Goal: Transaction & Acquisition: Book appointment/travel/reservation

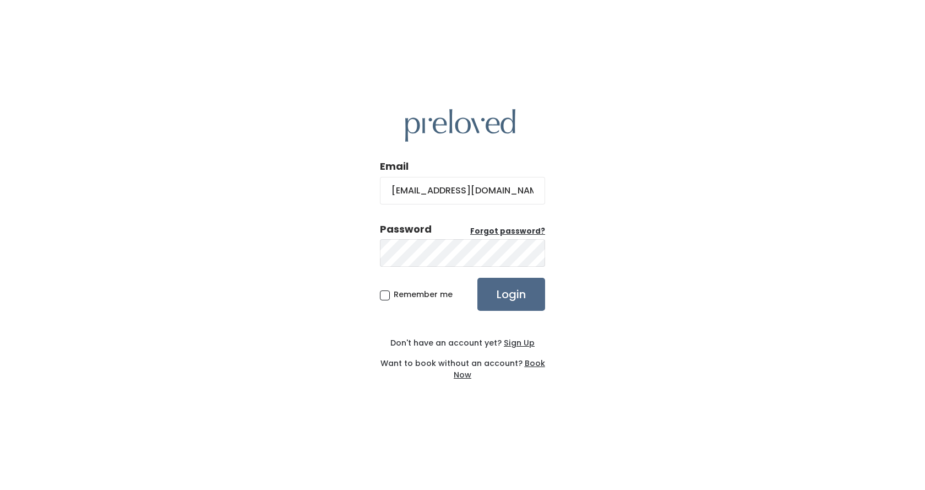
type input "[EMAIL_ADDRESS][DOMAIN_NAME]"
click at [477, 278] on input "Login" at bounding box center [511, 294] width 68 height 33
drag, startPoint x: 538, startPoint y: 184, endPoint x: 131, endPoint y: 202, distance: 407.3
click at [139, 202] on div "Email mindymeador40@gmail.com Password Forgot password? Remember me Login Don't…" at bounding box center [462, 245] width 925 height 490
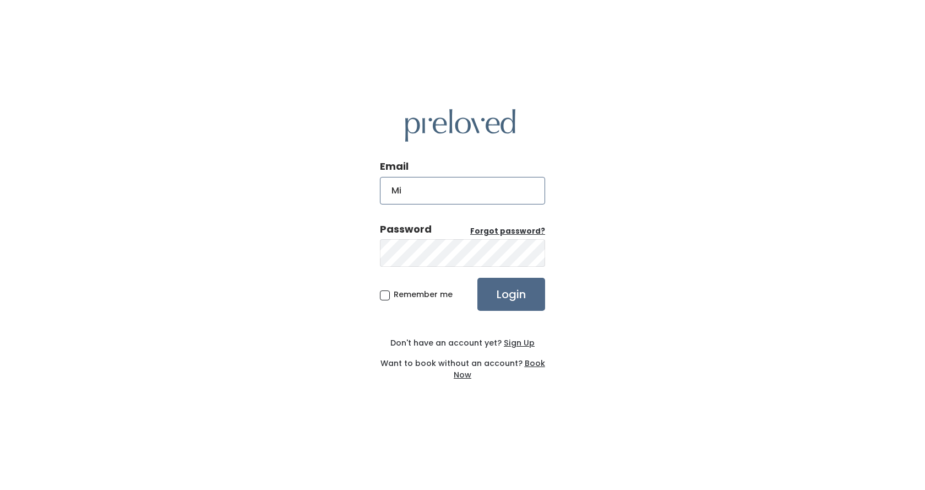
type input "M"
type input "mindyn25@gmail.com"
click at [477, 278] on input "Login" at bounding box center [511, 294] width 68 height 33
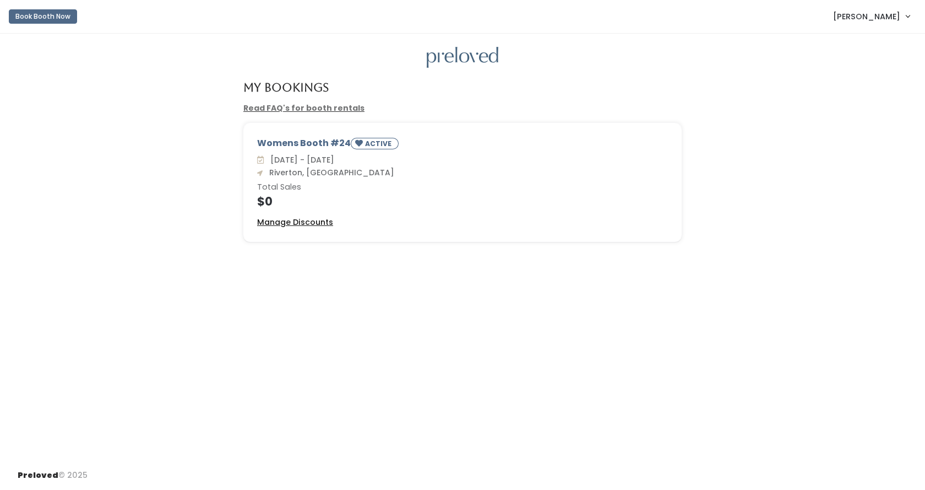
click at [300, 221] on u "Manage Discounts" at bounding box center [295, 221] width 76 height 11
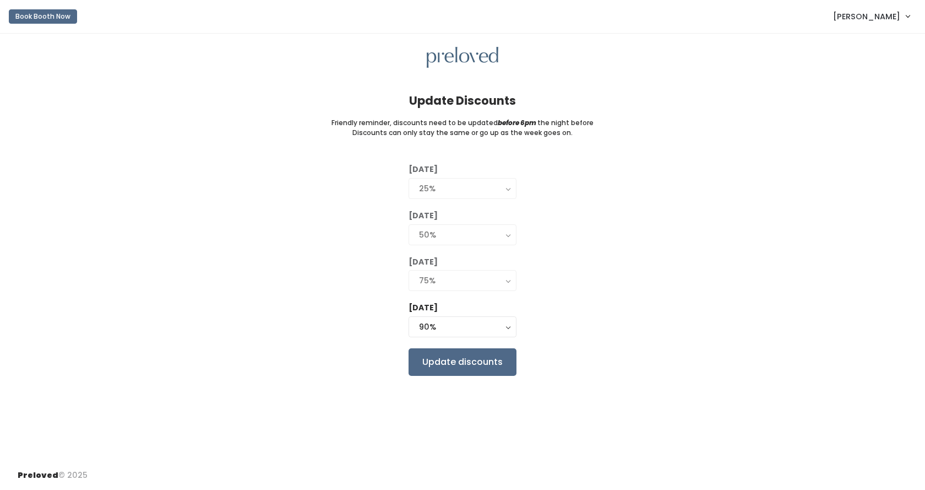
click at [70, 24] on link "Book Booth Now" at bounding box center [43, 16] width 68 height 24
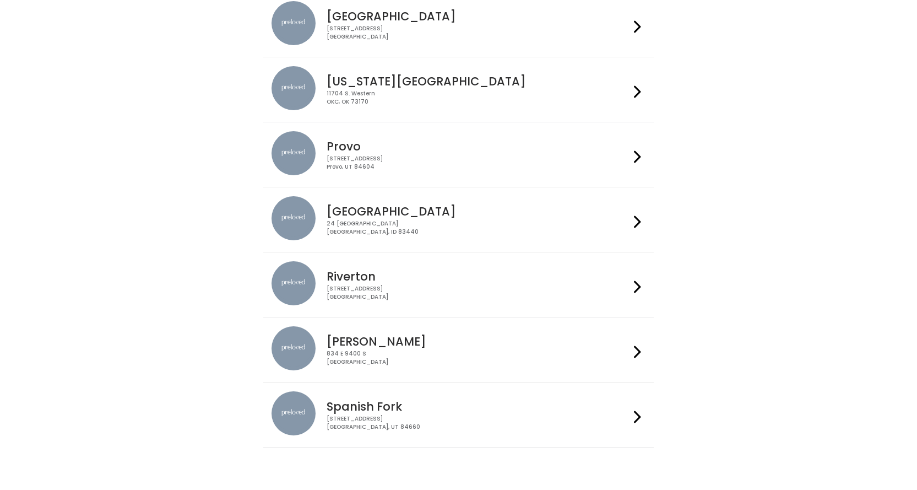
scroll to position [330, 0]
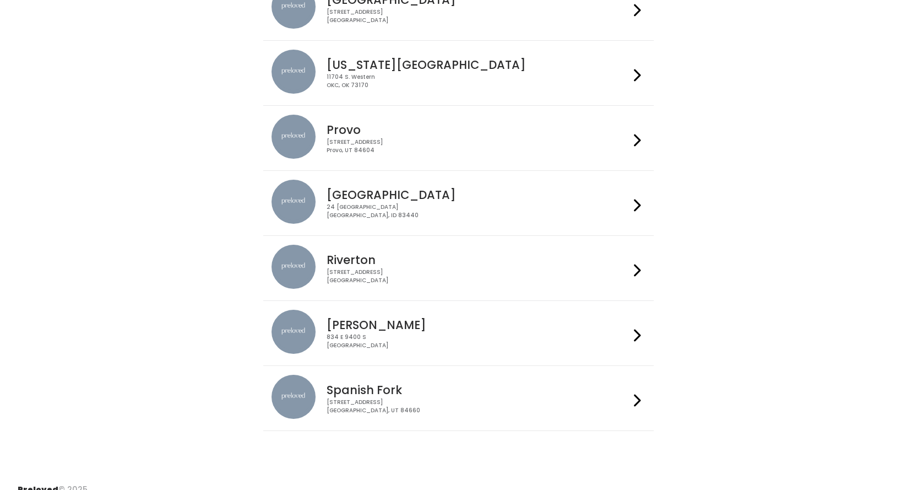
click at [350, 271] on div "2602 West 12600 South Riverton, UT 84065" at bounding box center [478, 276] width 303 height 16
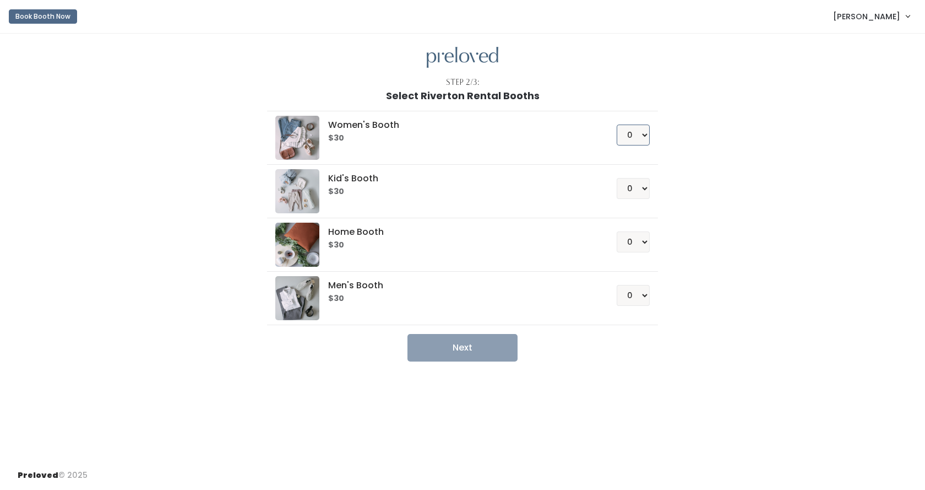
click at [649, 137] on select "0 1 2 3 4" at bounding box center [633, 134] width 33 height 21
select select "1"
click at [617, 124] on select "0 1 2 3 4" at bounding box center [633, 134] width 33 height 21
click at [491, 350] on button "Next" at bounding box center [463, 348] width 110 height 28
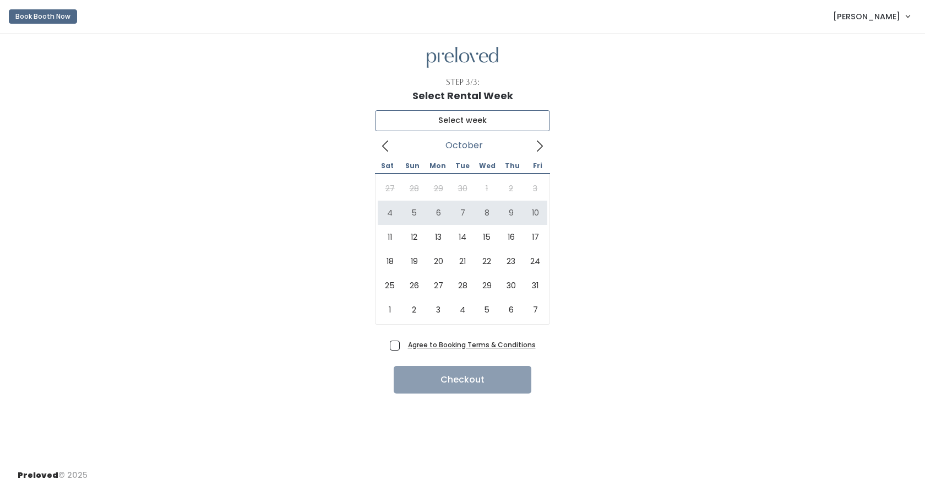
type input "[DATE] to [DATE]"
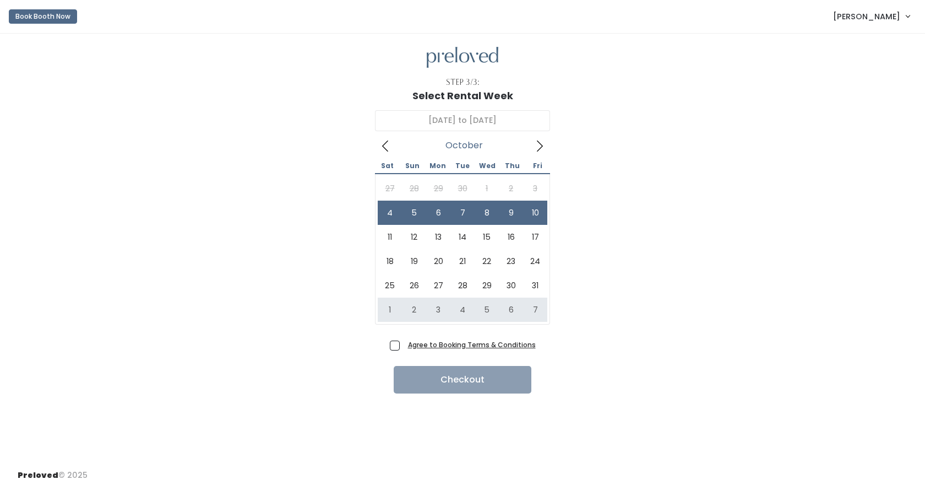
click at [389, 343] on div "Agree to Booking Terms & Conditions Checkout" at bounding box center [463, 364] width 890 height 57
click at [390, 349] on div "Agree to Booking Terms & Conditions Checkout" at bounding box center [463, 364] width 890 height 57
click at [404, 348] on span "Agree to Booking Terms & Conditions" at bounding box center [470, 344] width 132 height 11
click at [404, 346] on input "Agree to Booking Terms & Conditions" at bounding box center [407, 342] width 7 height 7
checkbox input "true"
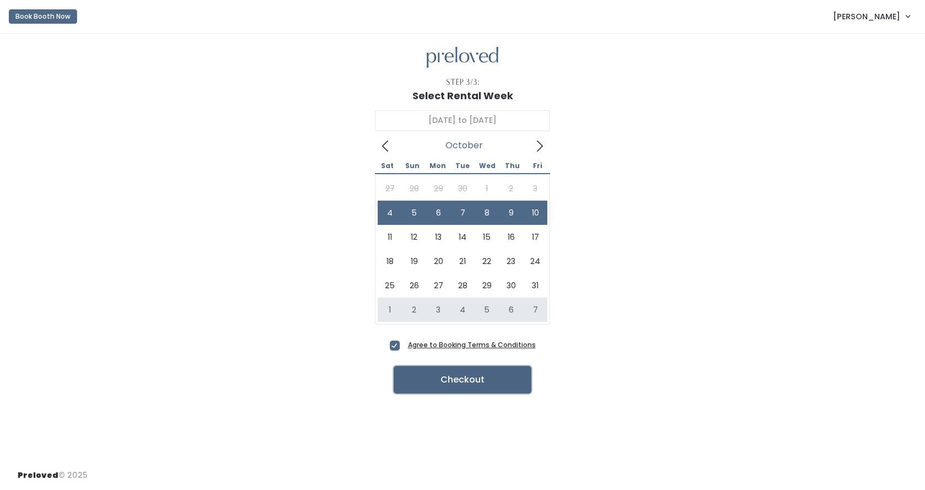
click at [462, 382] on button "Checkout" at bounding box center [463, 380] width 138 height 28
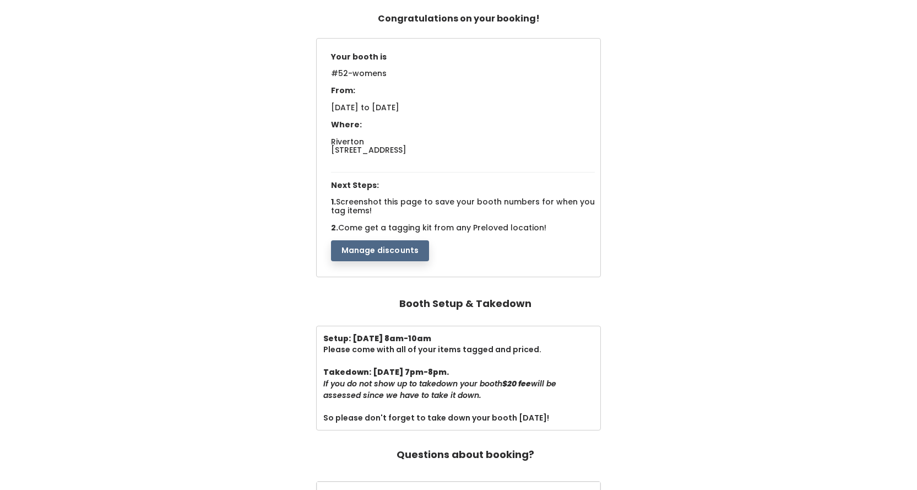
scroll to position [59, 0]
